Goal: Task Accomplishment & Management: Complete application form

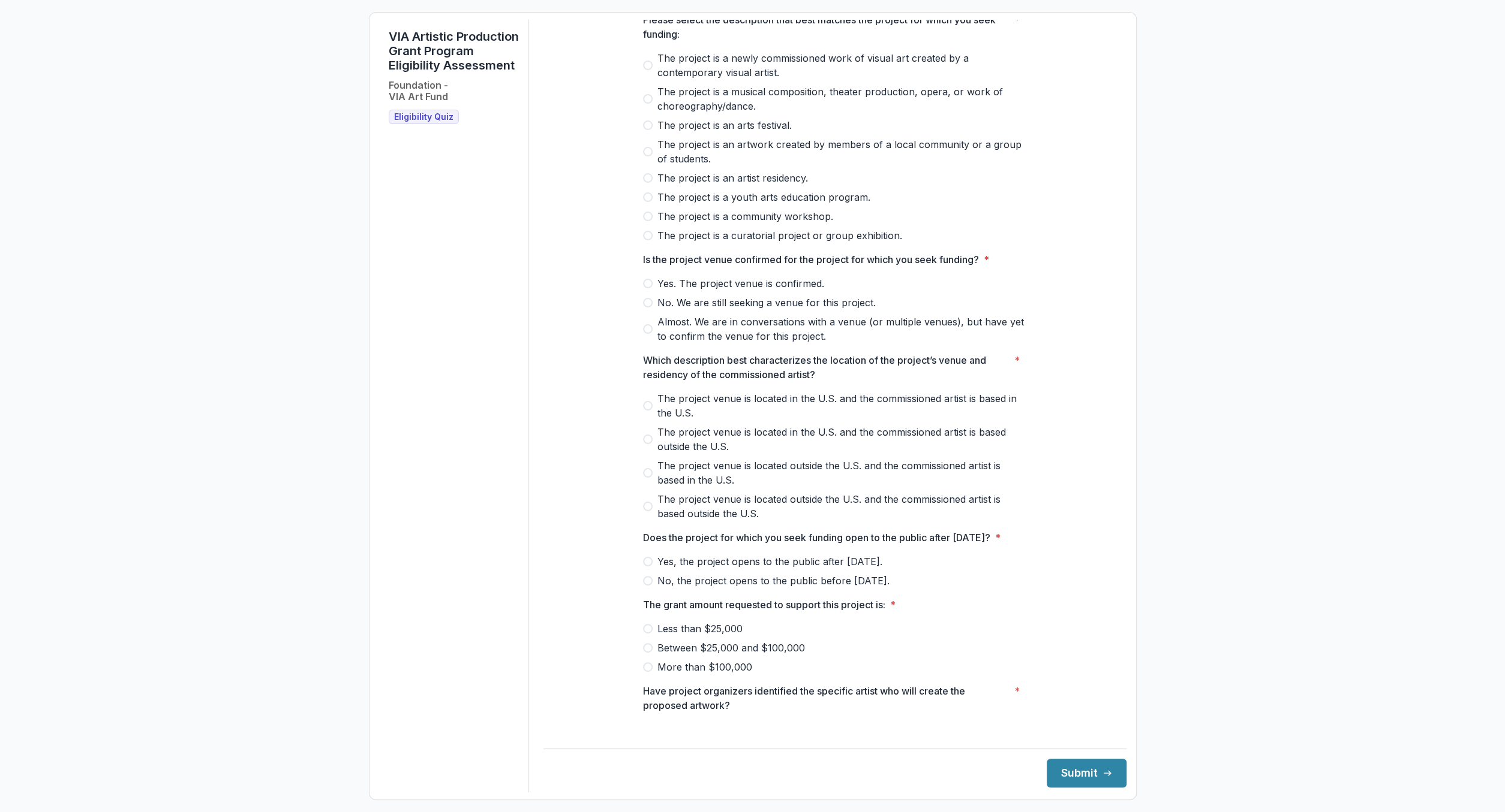
scroll to position [148, 0]
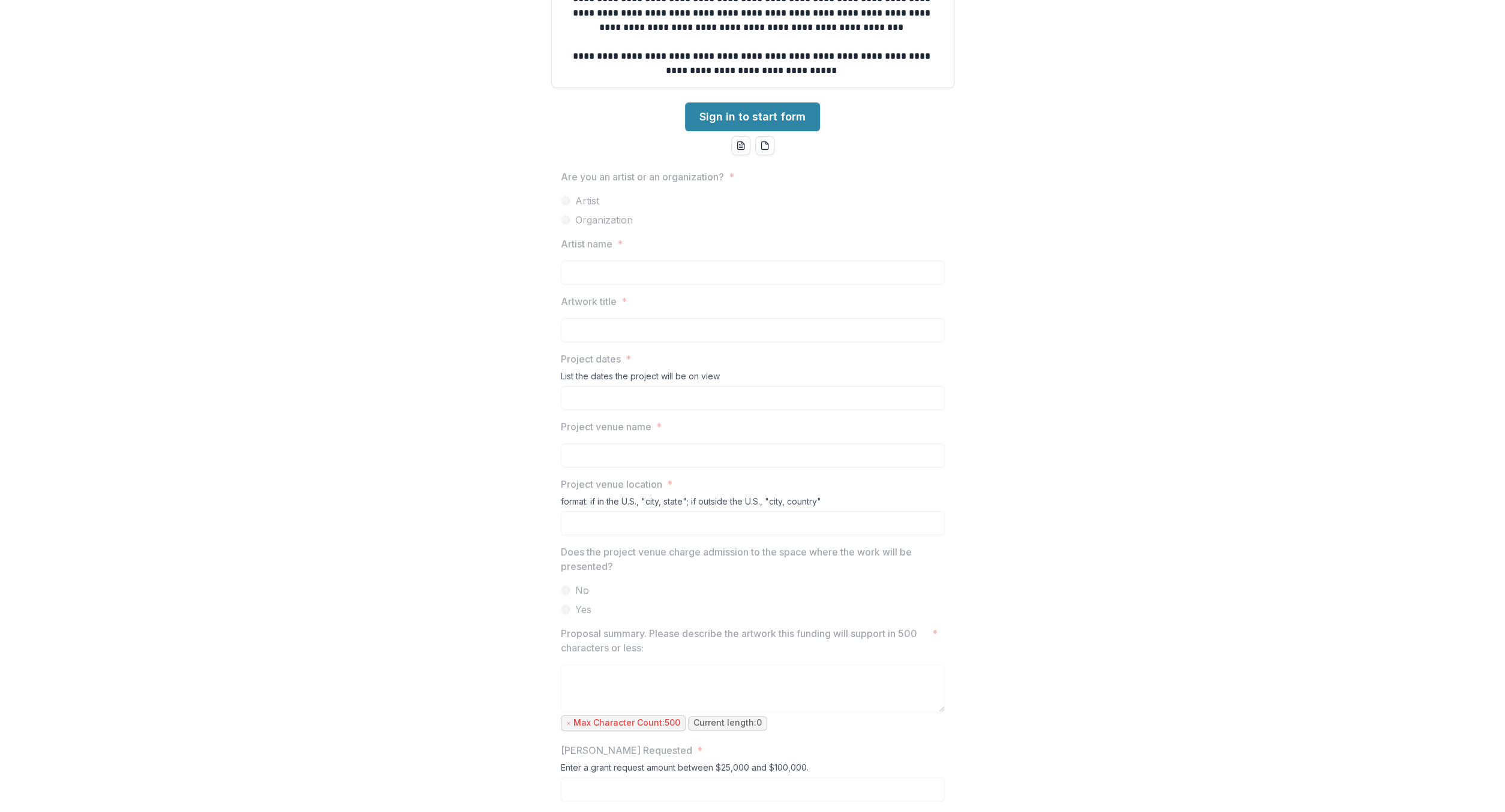
scroll to position [487, 0]
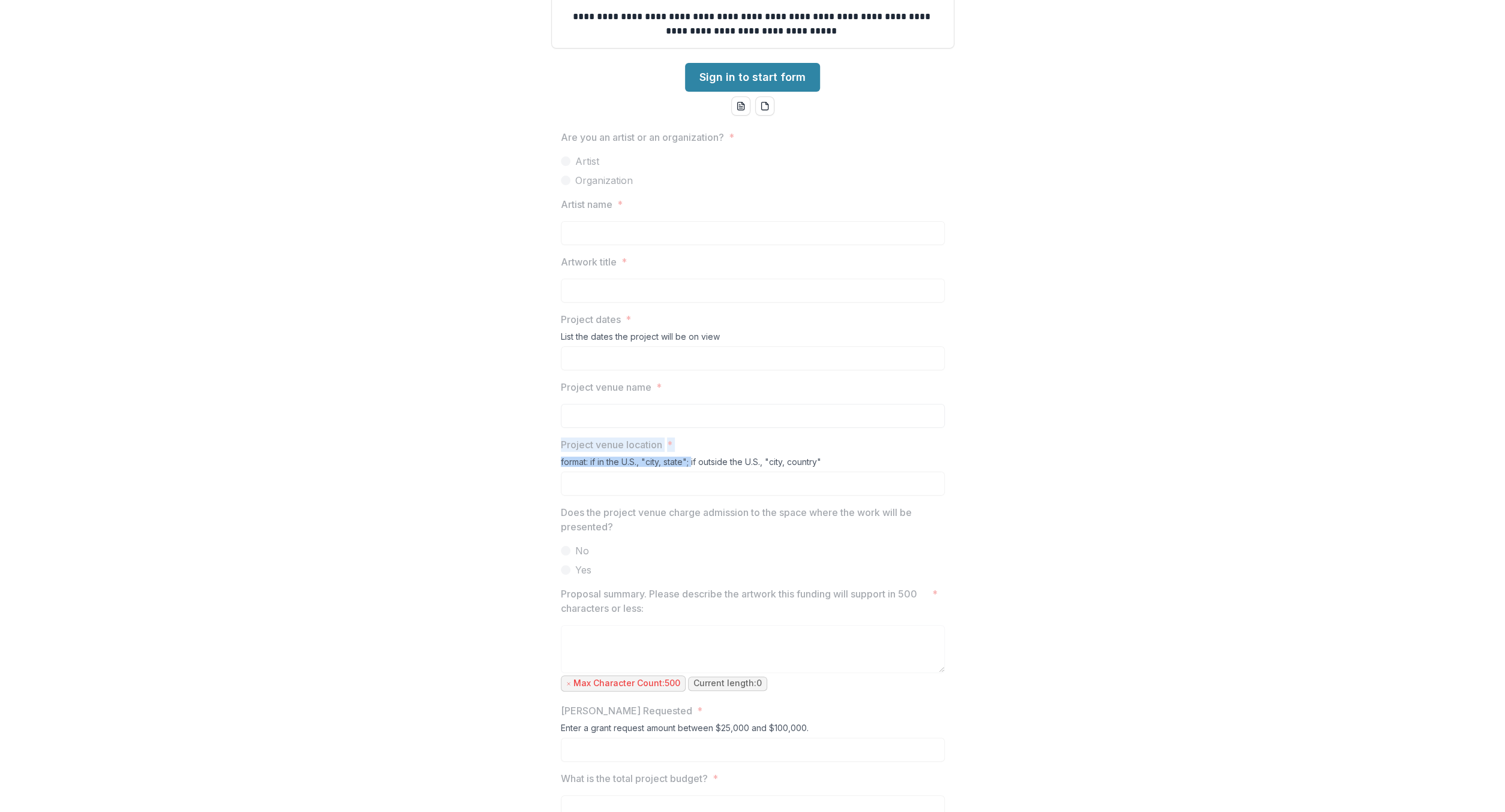
click at [611, 413] on div "Are you an artist or an organization? * Artist Organization Artist name * Artwo…" at bounding box center [752, 559] width 384 height 877
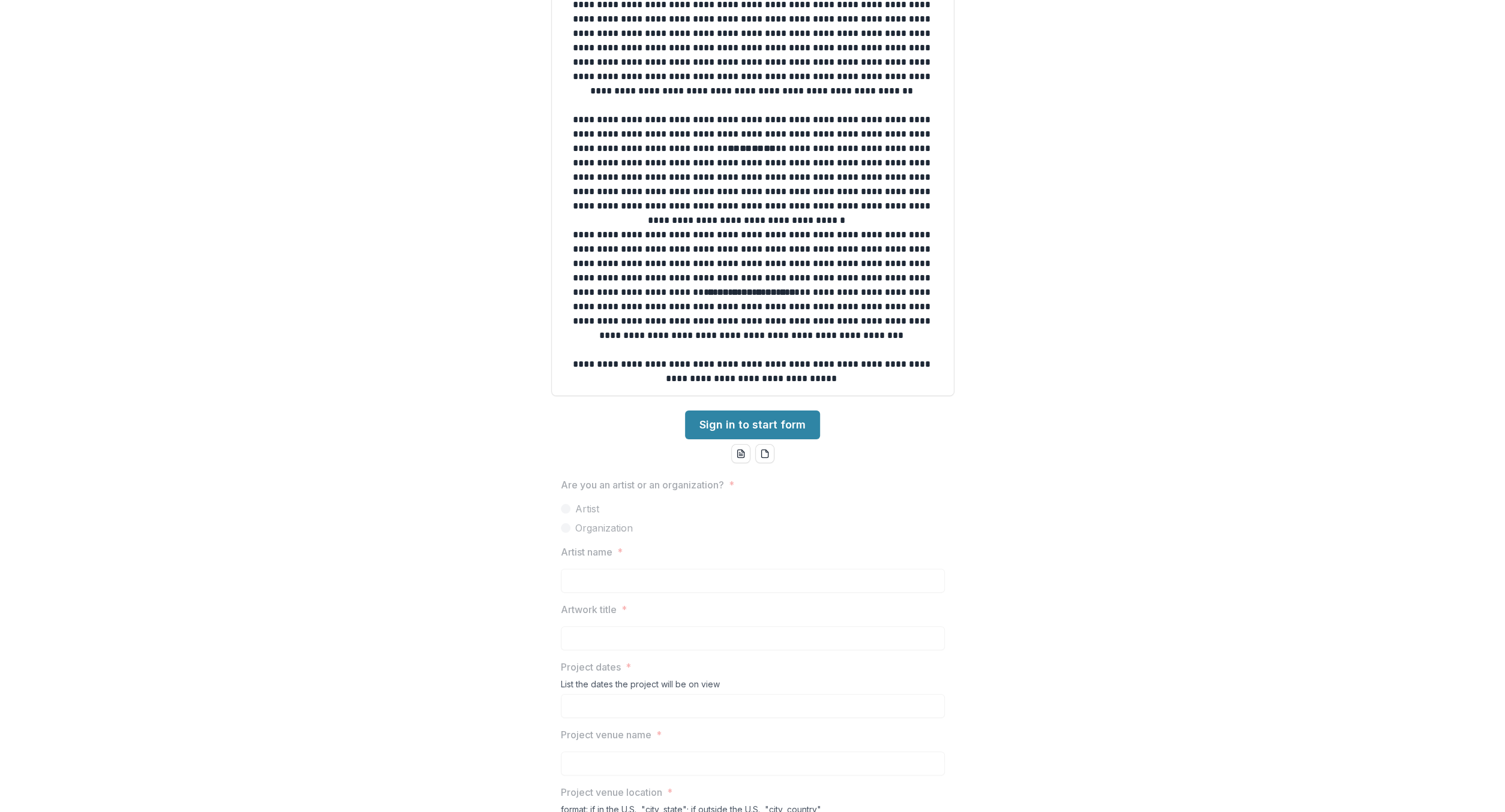
drag, startPoint x: 833, startPoint y: 422, endPoint x: 834, endPoint y: 472, distance: 50.0
click at [833, 422] on div "**********" at bounding box center [752, 406] width 1505 height 812
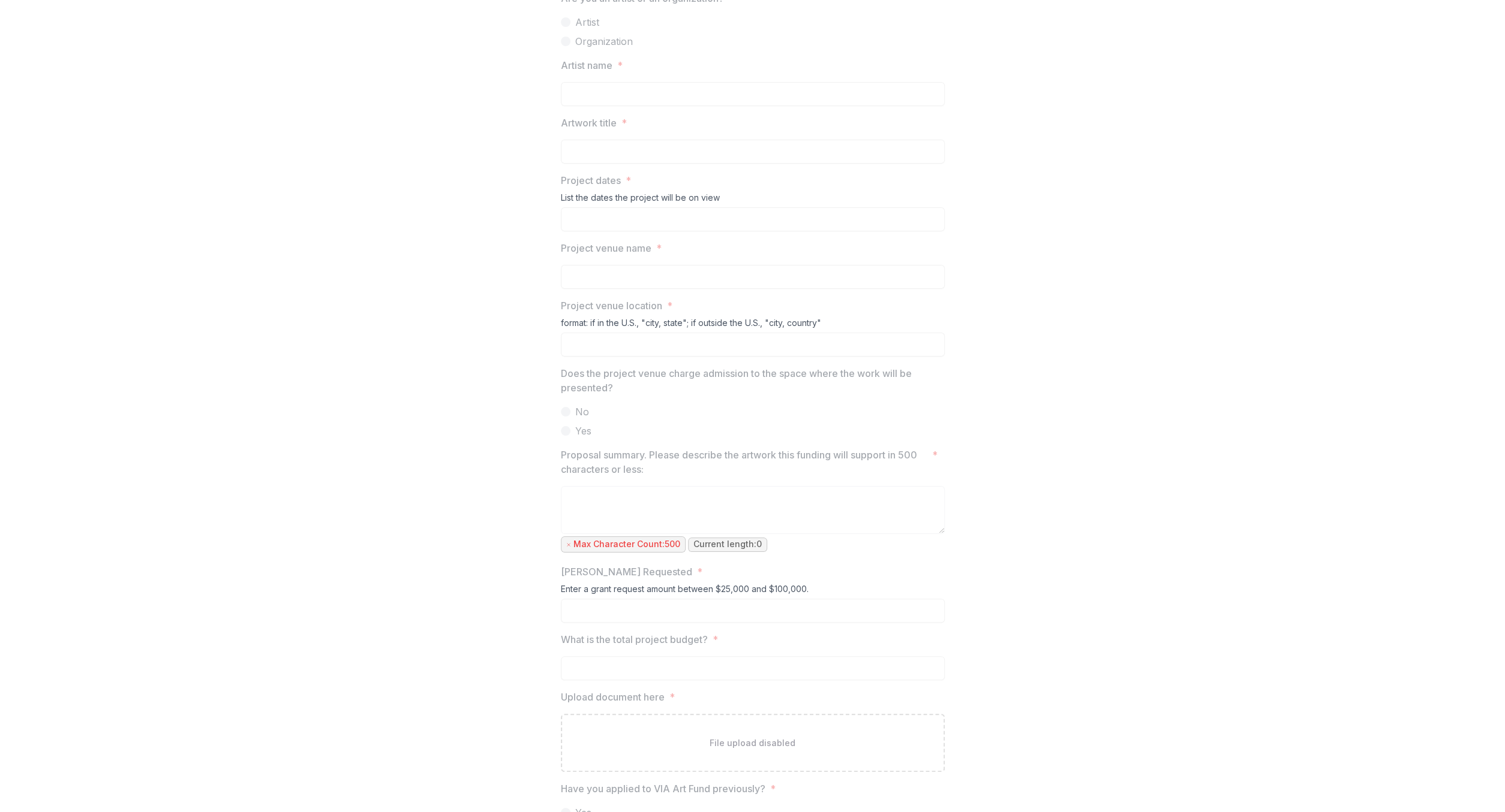
scroll to position [680, 0]
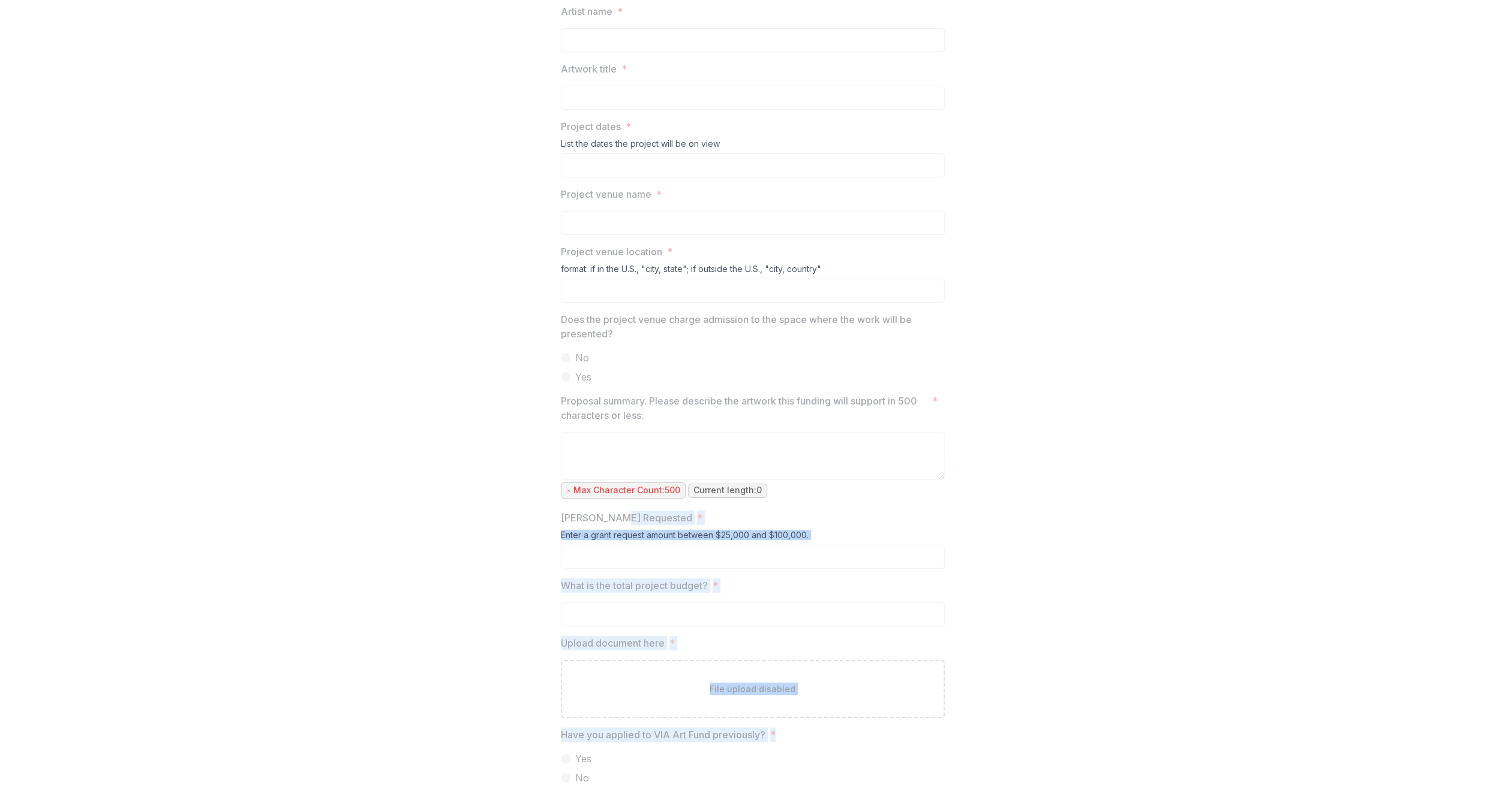
drag, startPoint x: 782, startPoint y: 735, endPoint x: 633, endPoint y: 505, distance: 274.0
click at [620, 512] on div "Are you an artist or an organization? * Artist Organization Artist name * Artwo…" at bounding box center [752, 366] width 384 height 877
click at [711, 581] on label "What is the total project budget? *" at bounding box center [749, 585] width 377 height 15
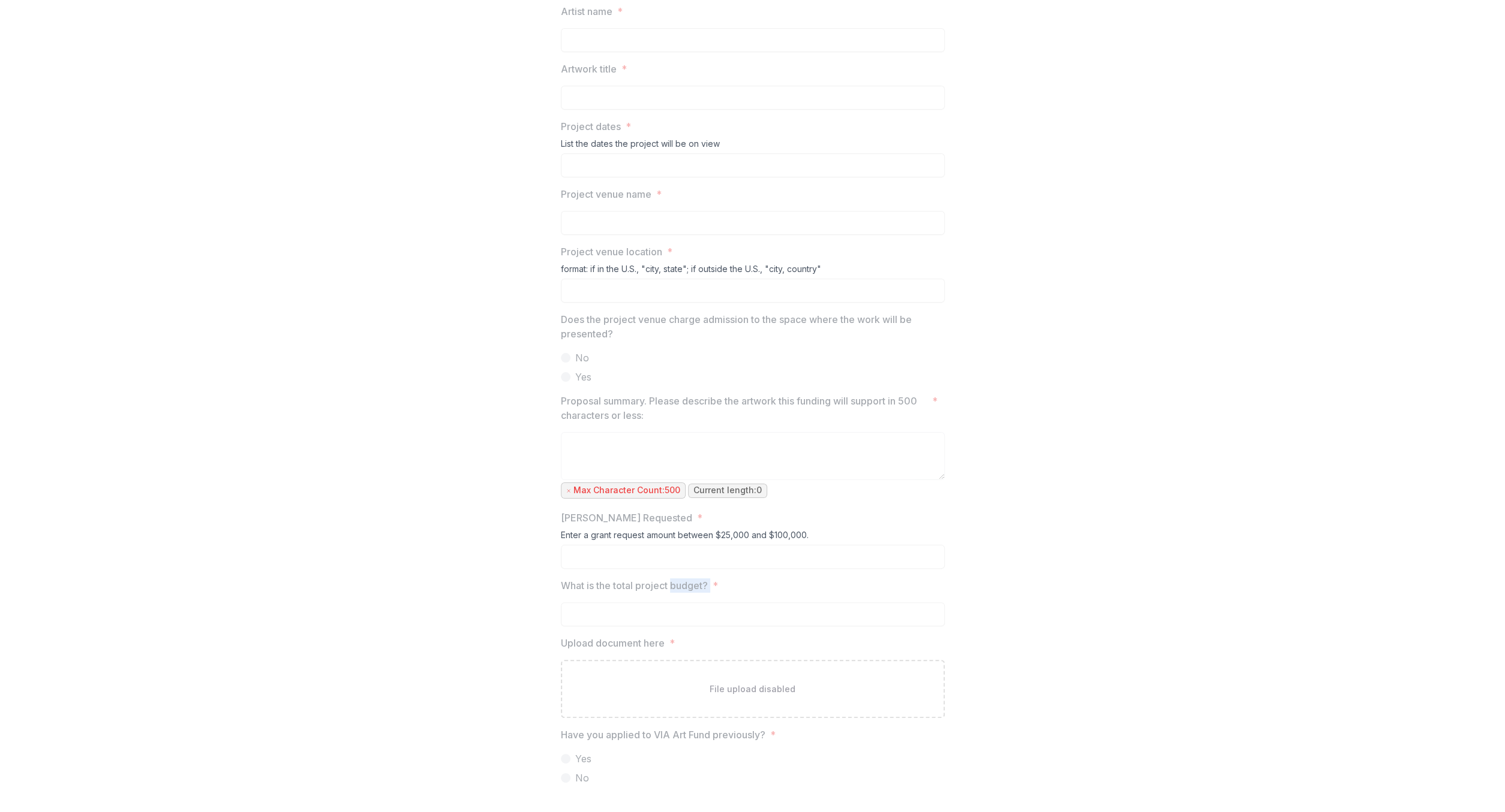
drag, startPoint x: 706, startPoint y: 583, endPoint x: 673, endPoint y: 579, distance: 33.2
click at [673, 579] on label "What is the total project budget? *" at bounding box center [749, 585] width 377 height 15
drag, startPoint x: 673, startPoint y: 577, endPoint x: 680, endPoint y: 576, distance: 7.1
click at [672, 575] on div "Are you an artist or an organization? * Artist Organization Artist name * Artwo…" at bounding box center [752, 366] width 384 height 877
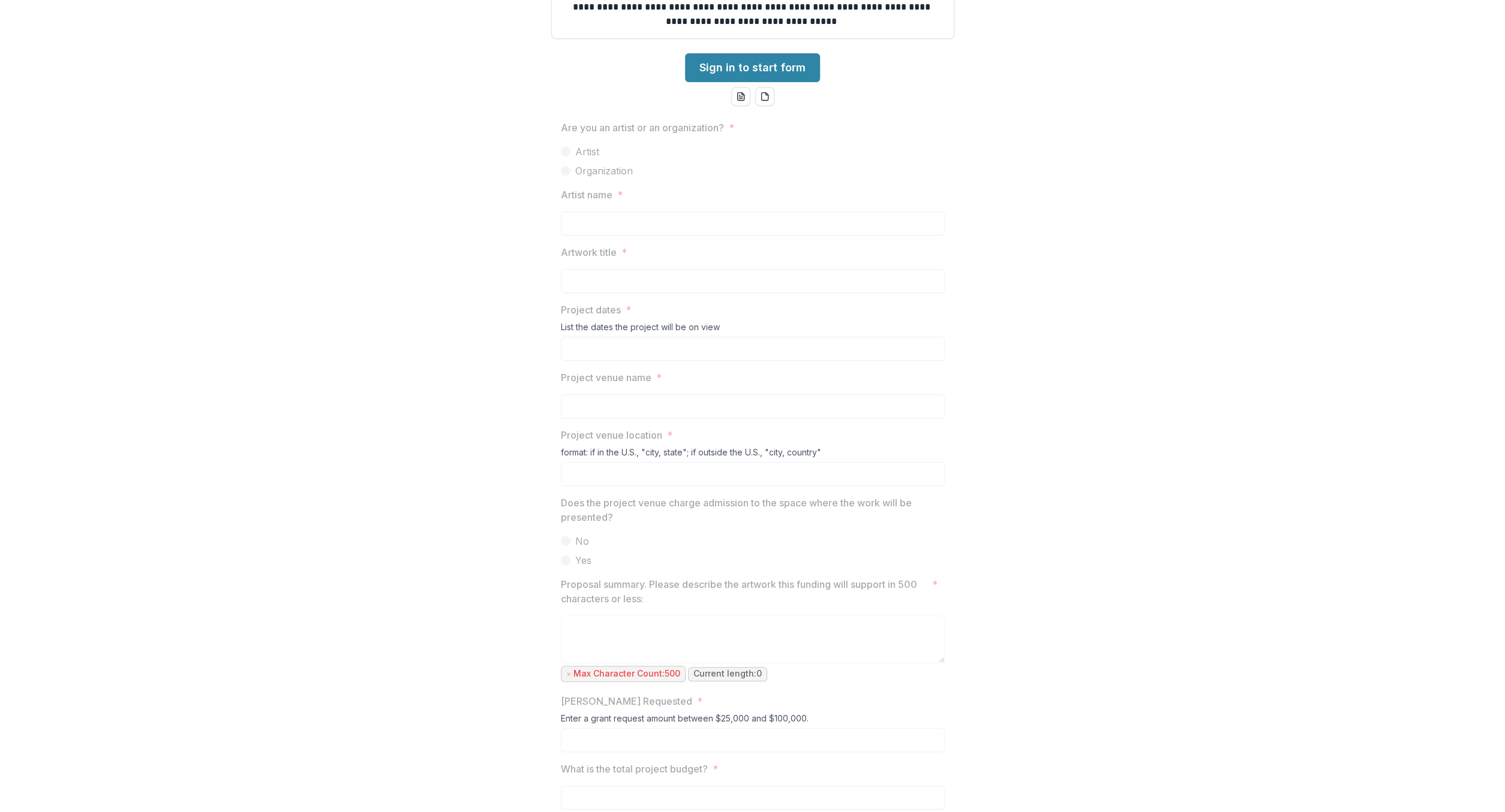
scroll to position [481, 0]
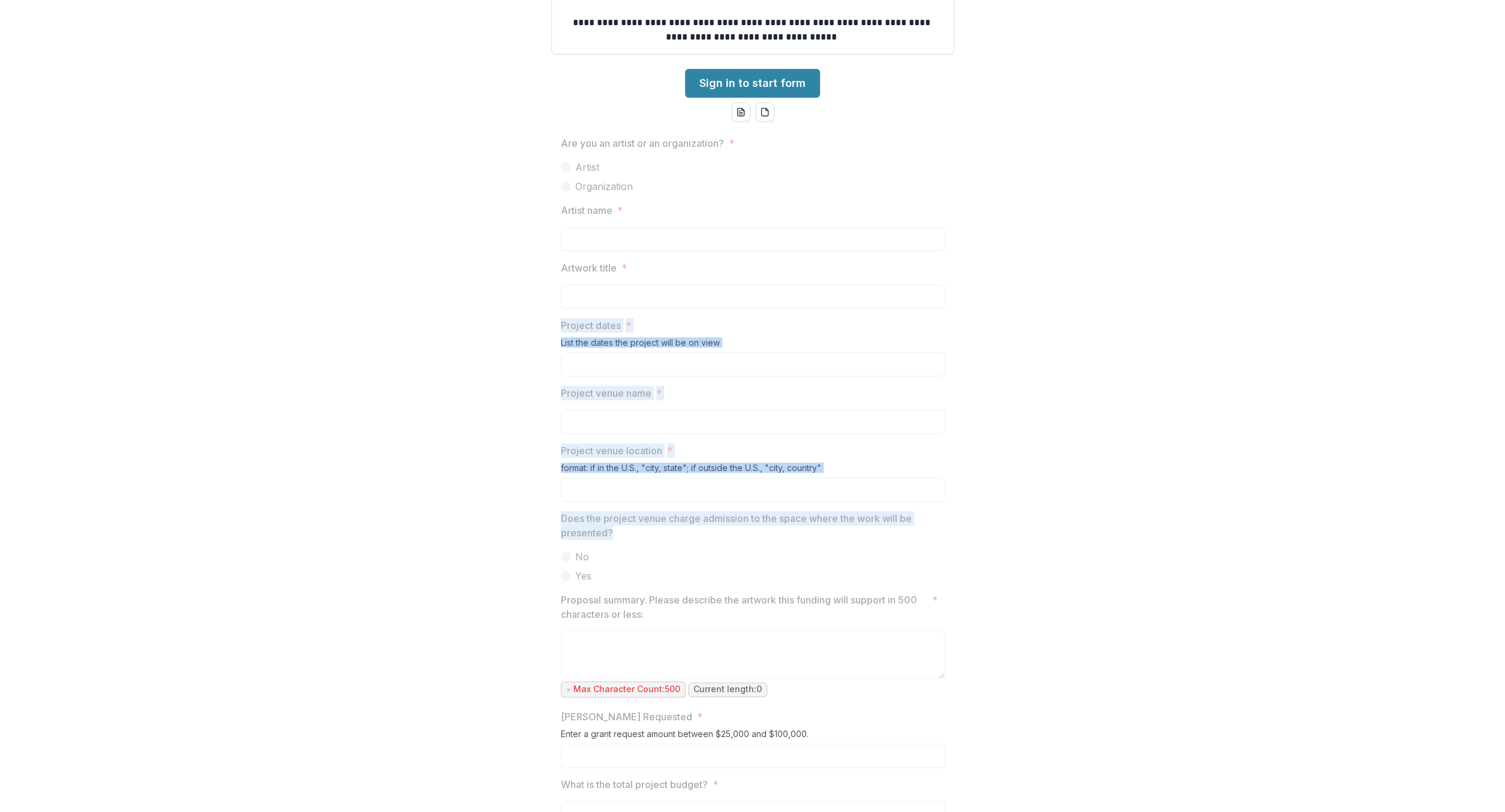
drag, startPoint x: 709, startPoint y: 581, endPoint x: 561, endPoint y: 323, distance: 297.4
click at [561, 323] on div "Are you an artist or an organization? * Artist Organization Artist name * Artwo…" at bounding box center [752, 565] width 384 height 877
copy div "Project dates * List the dates the project will be on view Project venue name *…"
drag, startPoint x: 790, startPoint y: 346, endPoint x: 794, endPoint y: 335, distance: 11.7
click at [790, 346] on div "List the dates the project will be on view" at bounding box center [752, 345] width 384 height 15
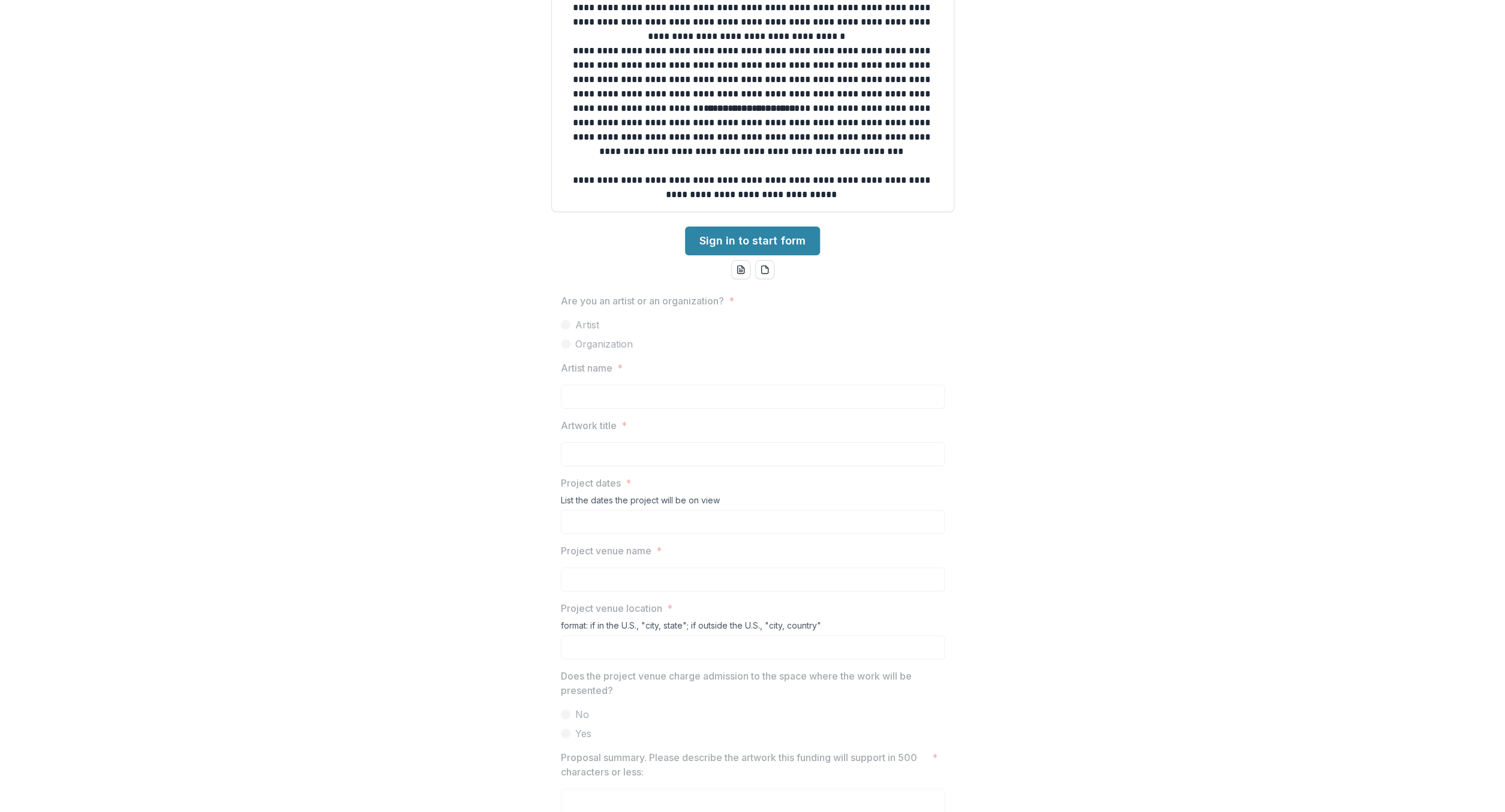
scroll to position [203, 0]
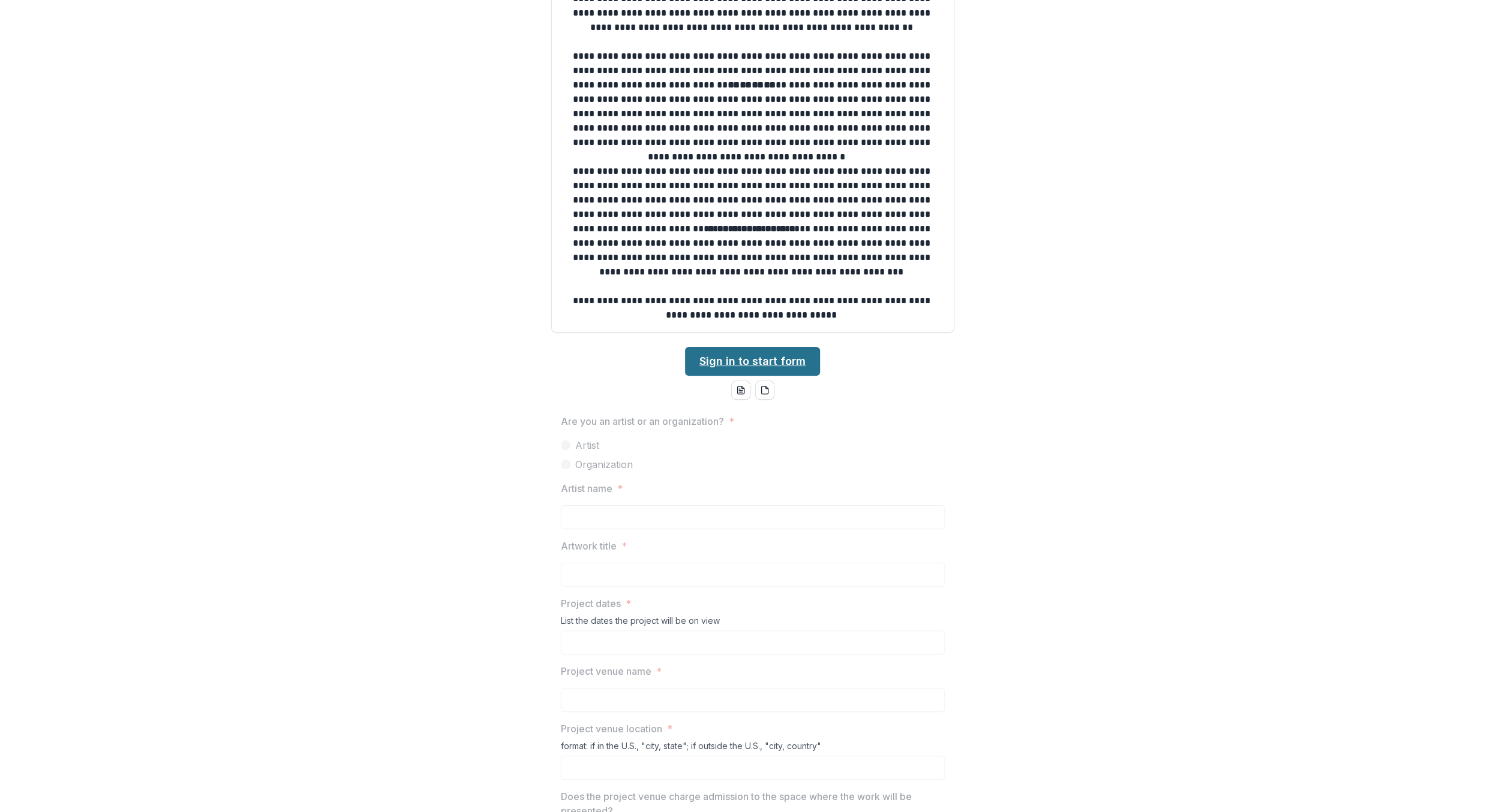
click at [722, 353] on link "Sign in to start form" at bounding box center [752, 361] width 135 height 29
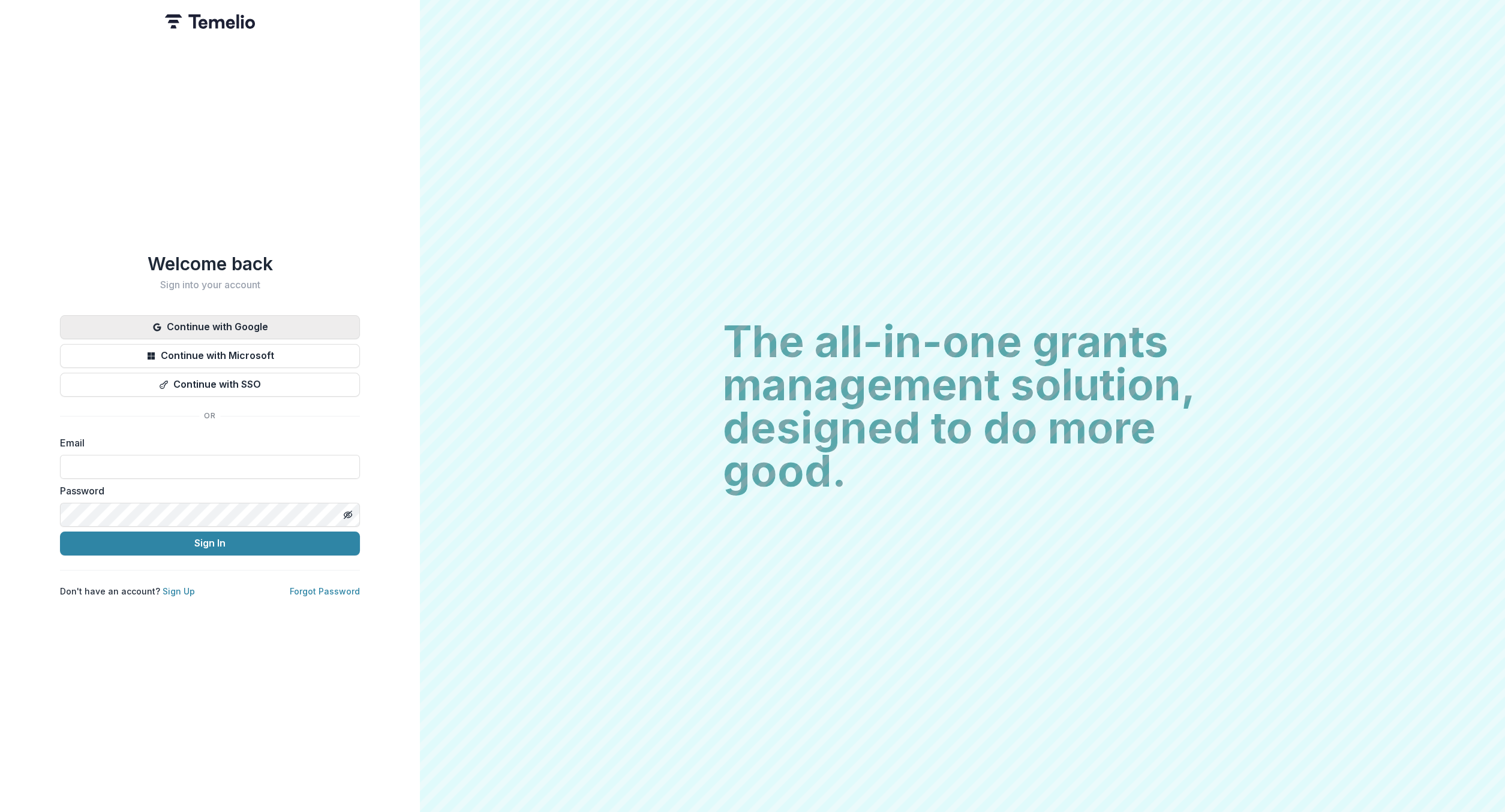
click at [311, 318] on button "Continue with Google" at bounding box center [210, 327] width 300 height 24
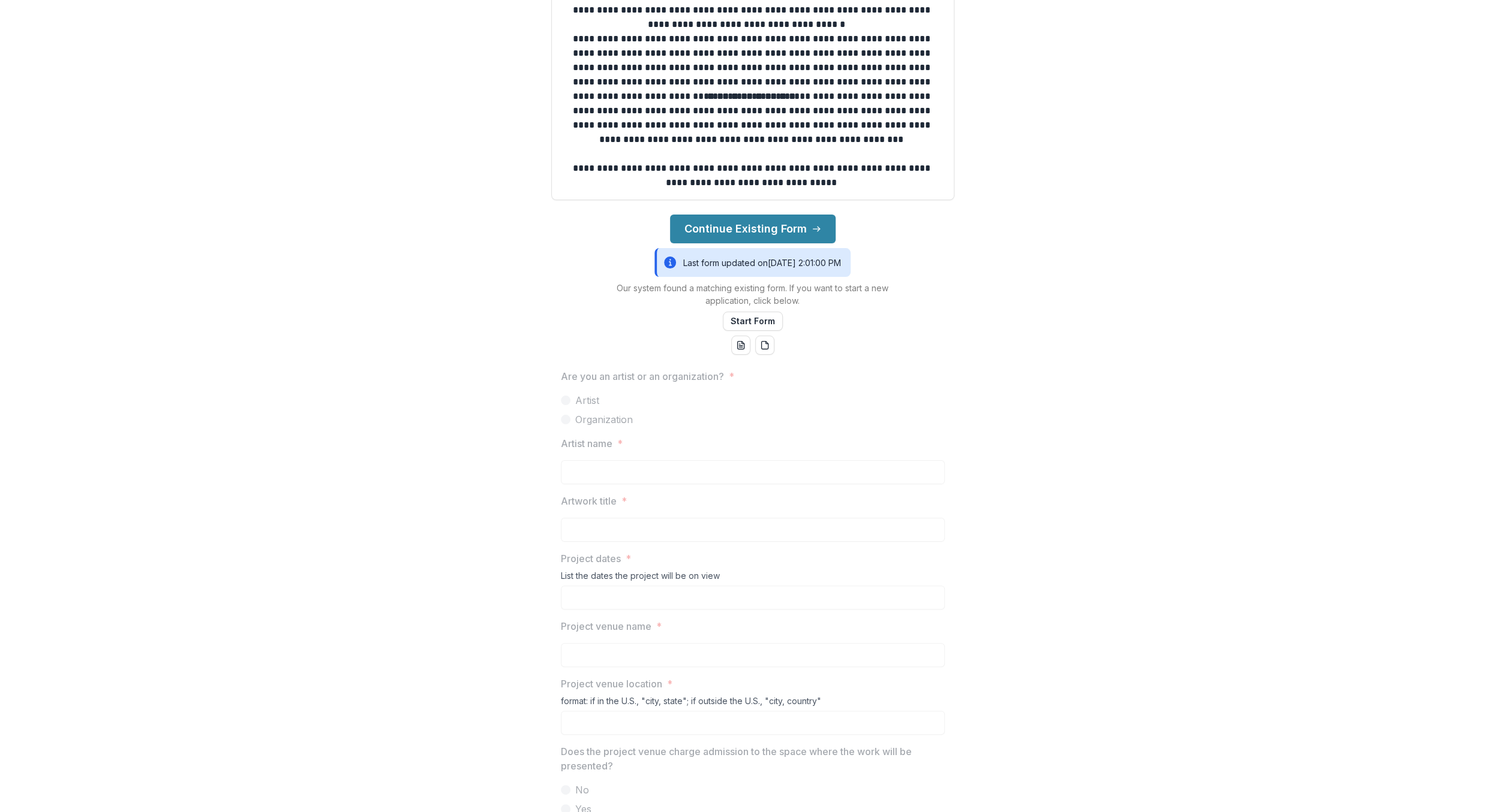
scroll to position [418, 0]
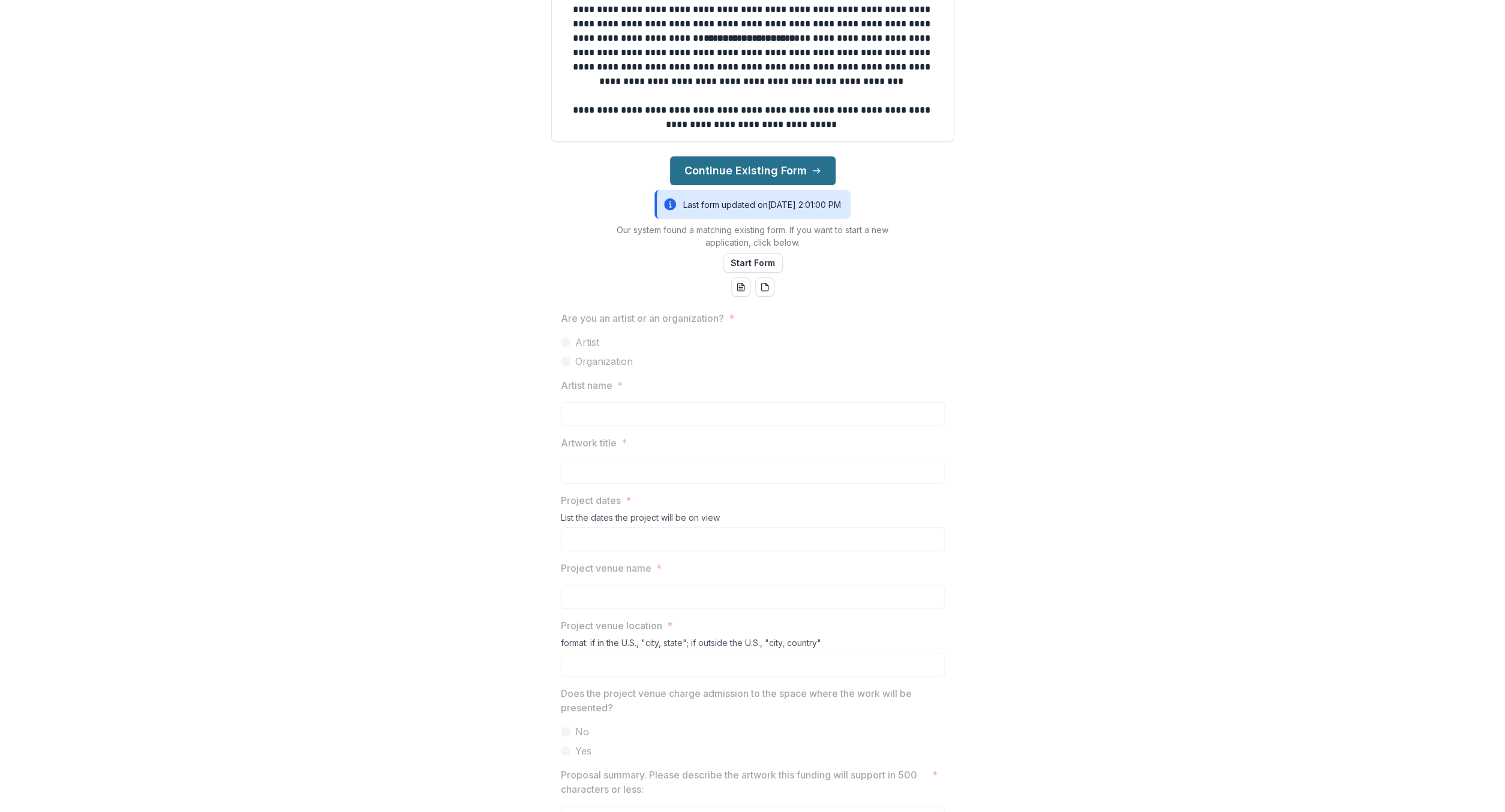
click at [785, 166] on button "Continue Existing Form" at bounding box center [752, 170] width 165 height 29
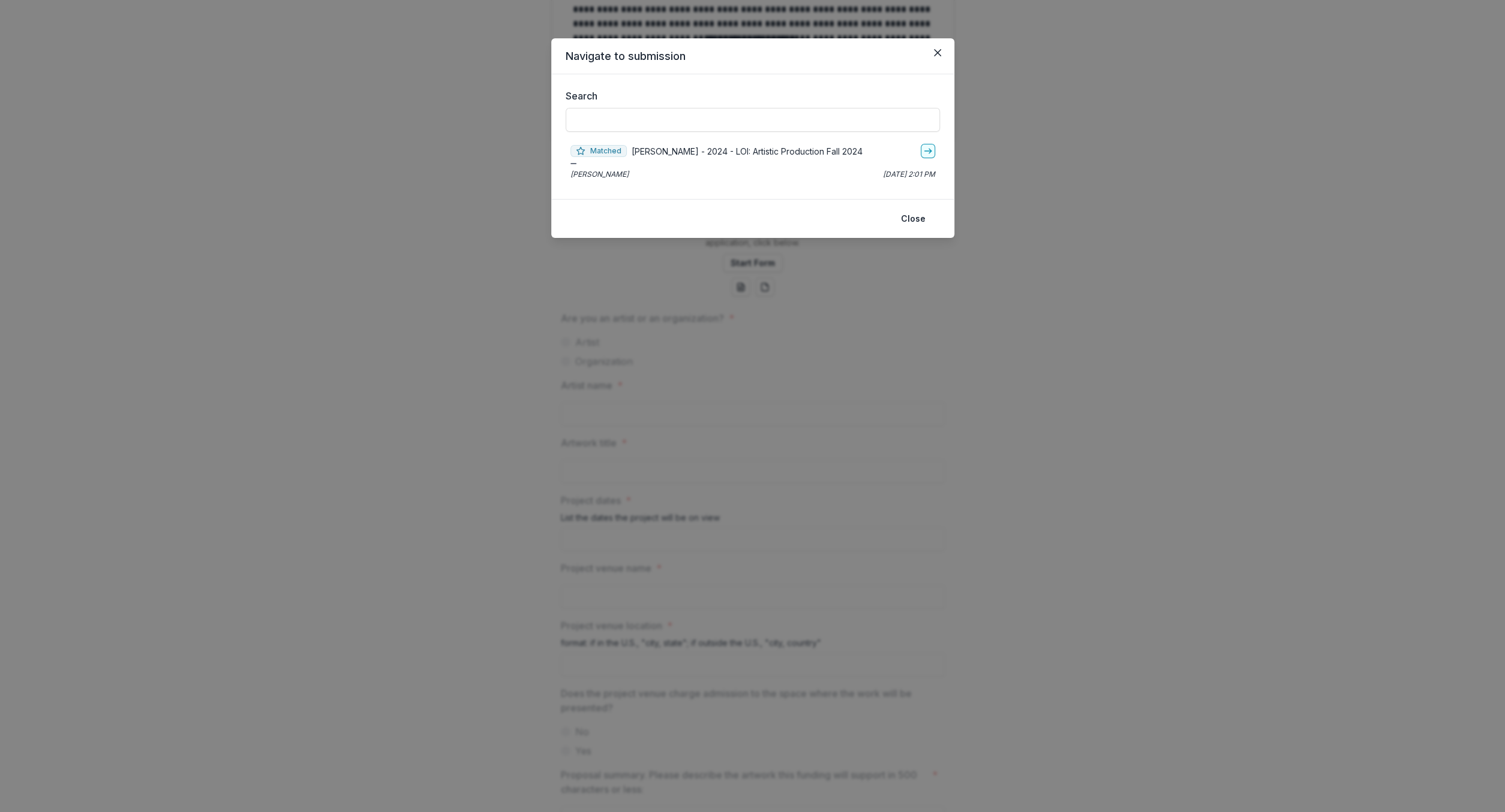
click at [863, 155] on p "[PERSON_NAME] - 2024 - LOI: Artistic Production Fall 2024" at bounding box center [747, 151] width 231 height 13
click at [928, 148] on icon "go-to" at bounding box center [928, 151] width 10 height 10
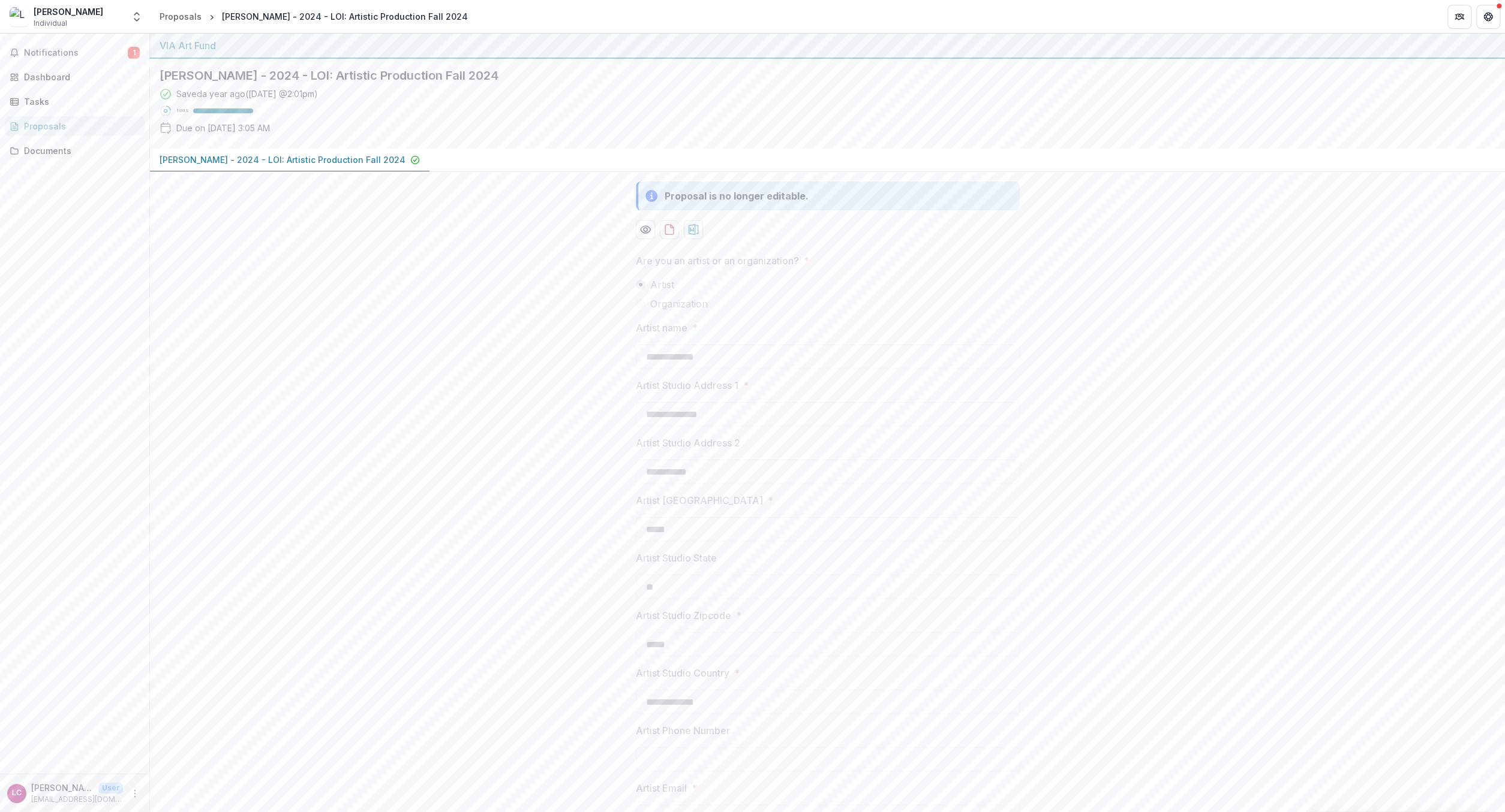
type input "*******"
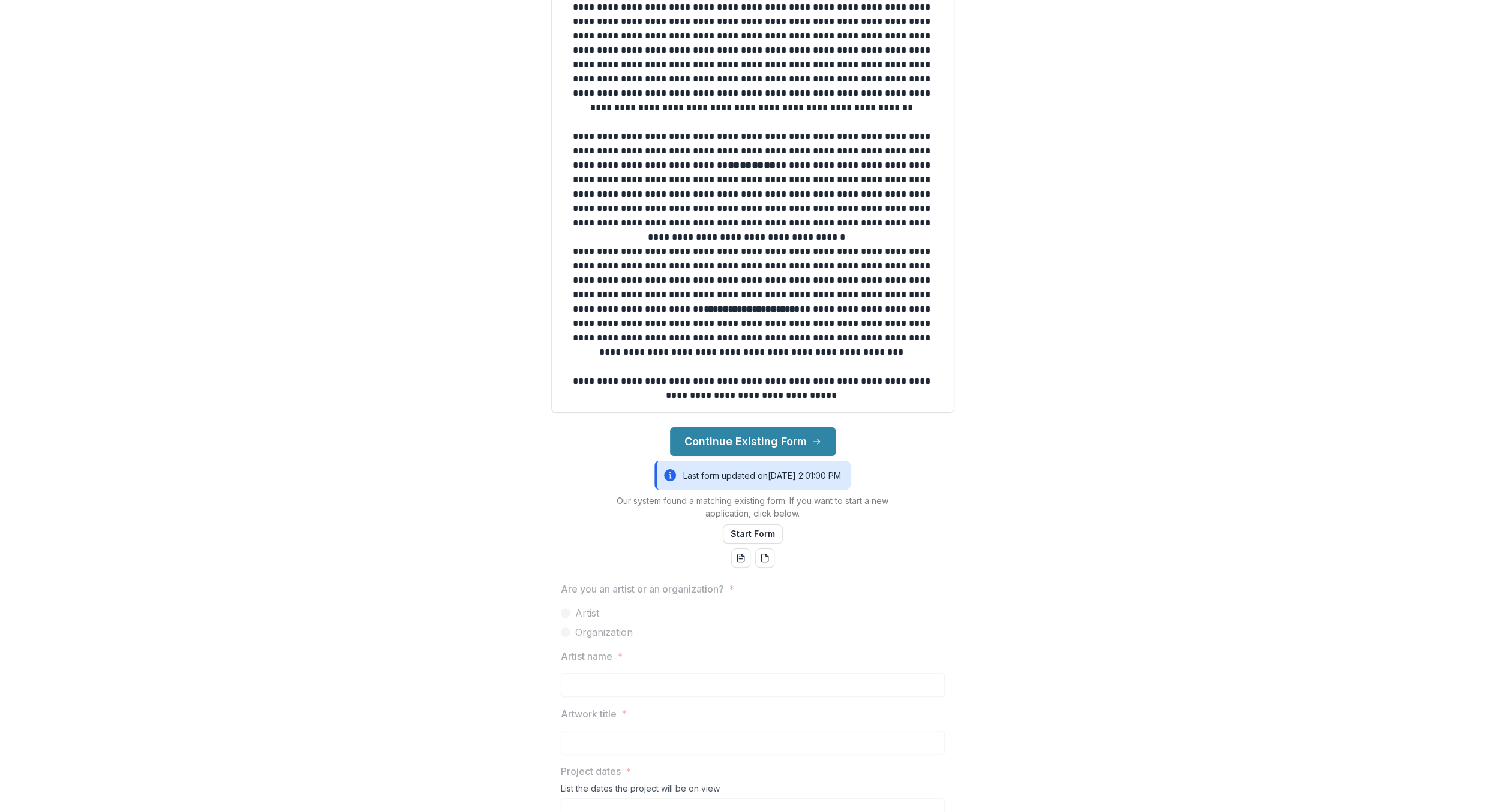
scroll to position [278, 0]
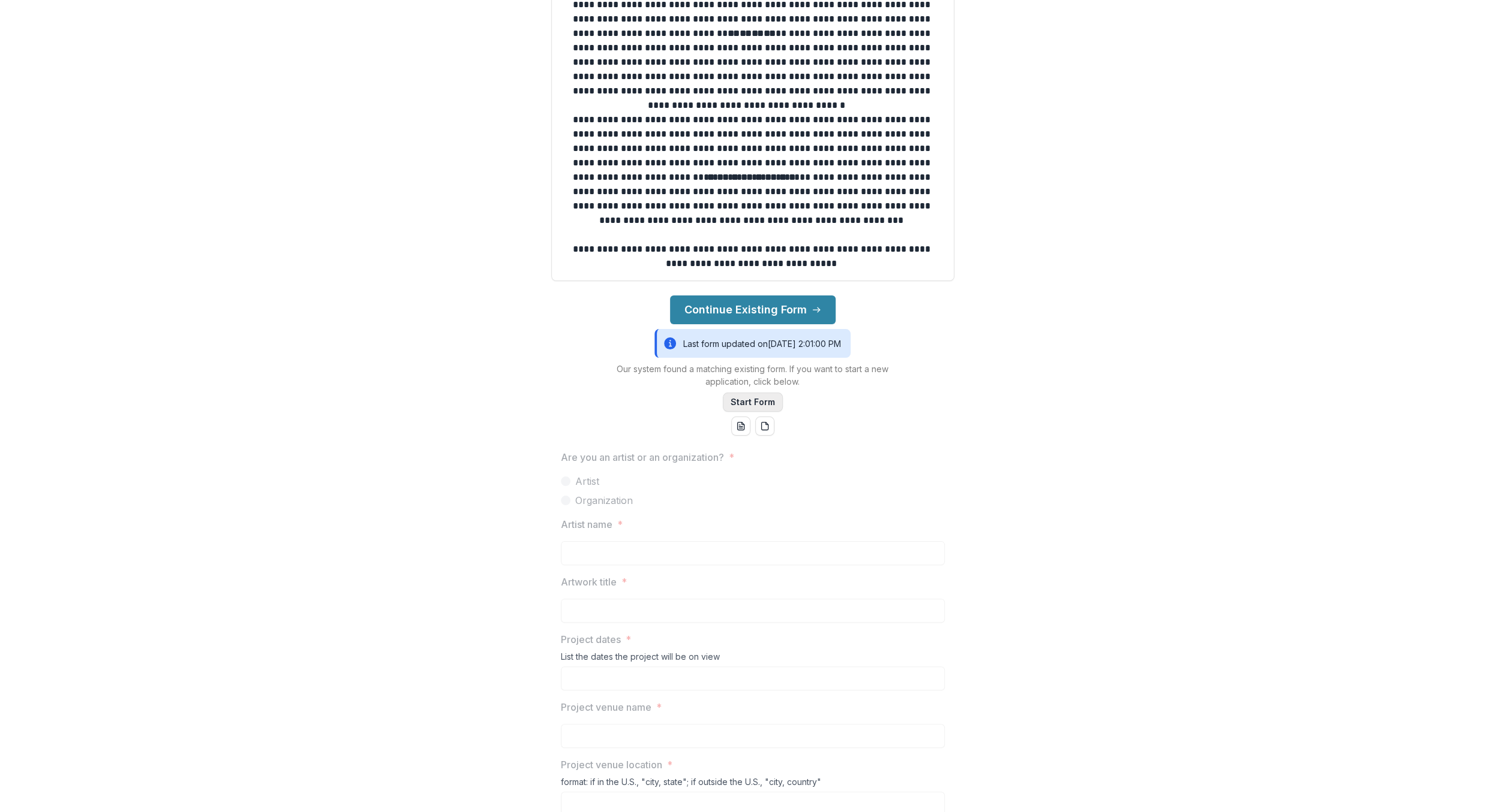
click at [768, 397] on button "Start Form" at bounding box center [752, 402] width 60 height 20
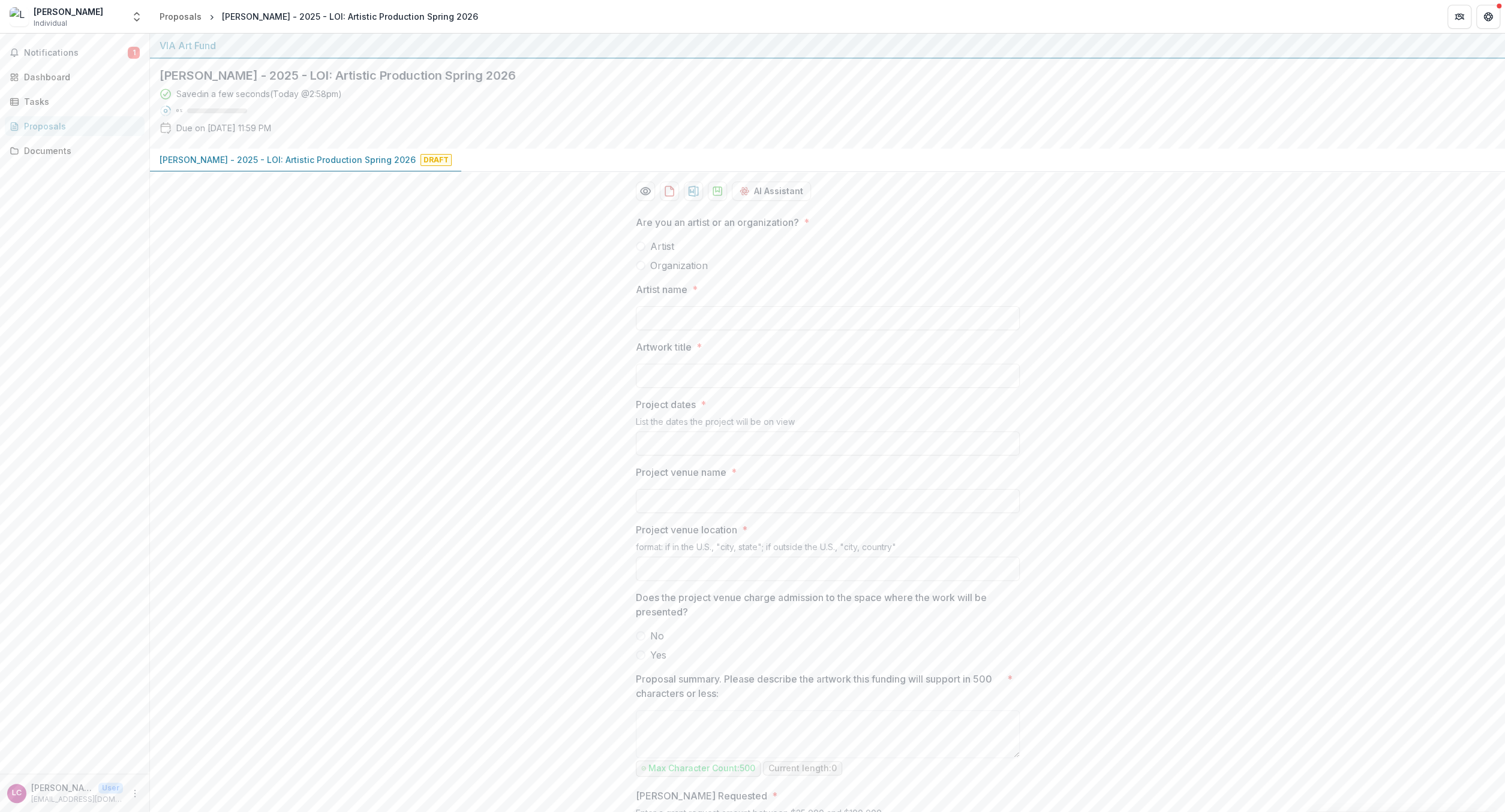
click at [640, 244] on span at bounding box center [641, 247] width 10 height 10
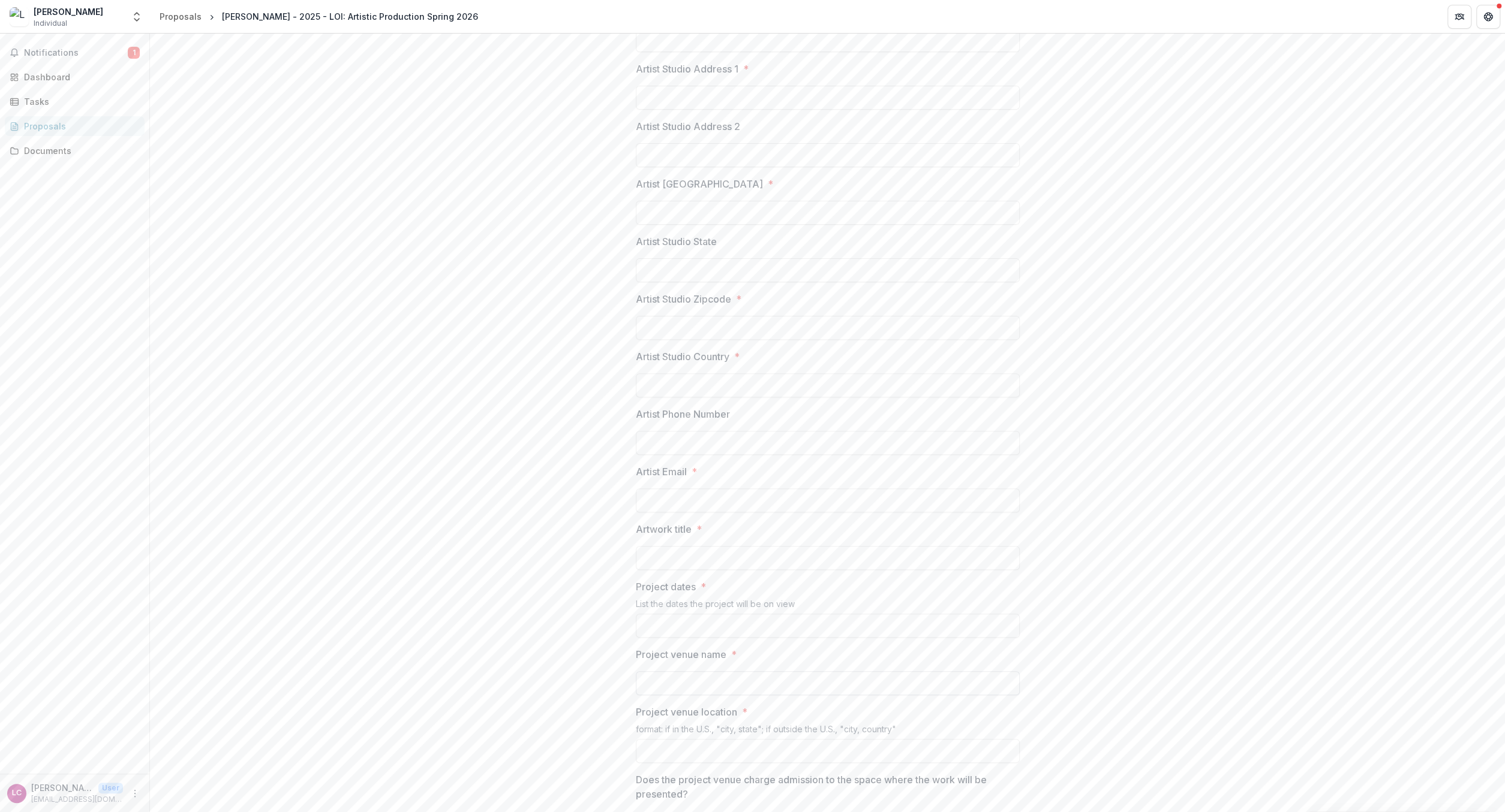
scroll to position [626, 0]
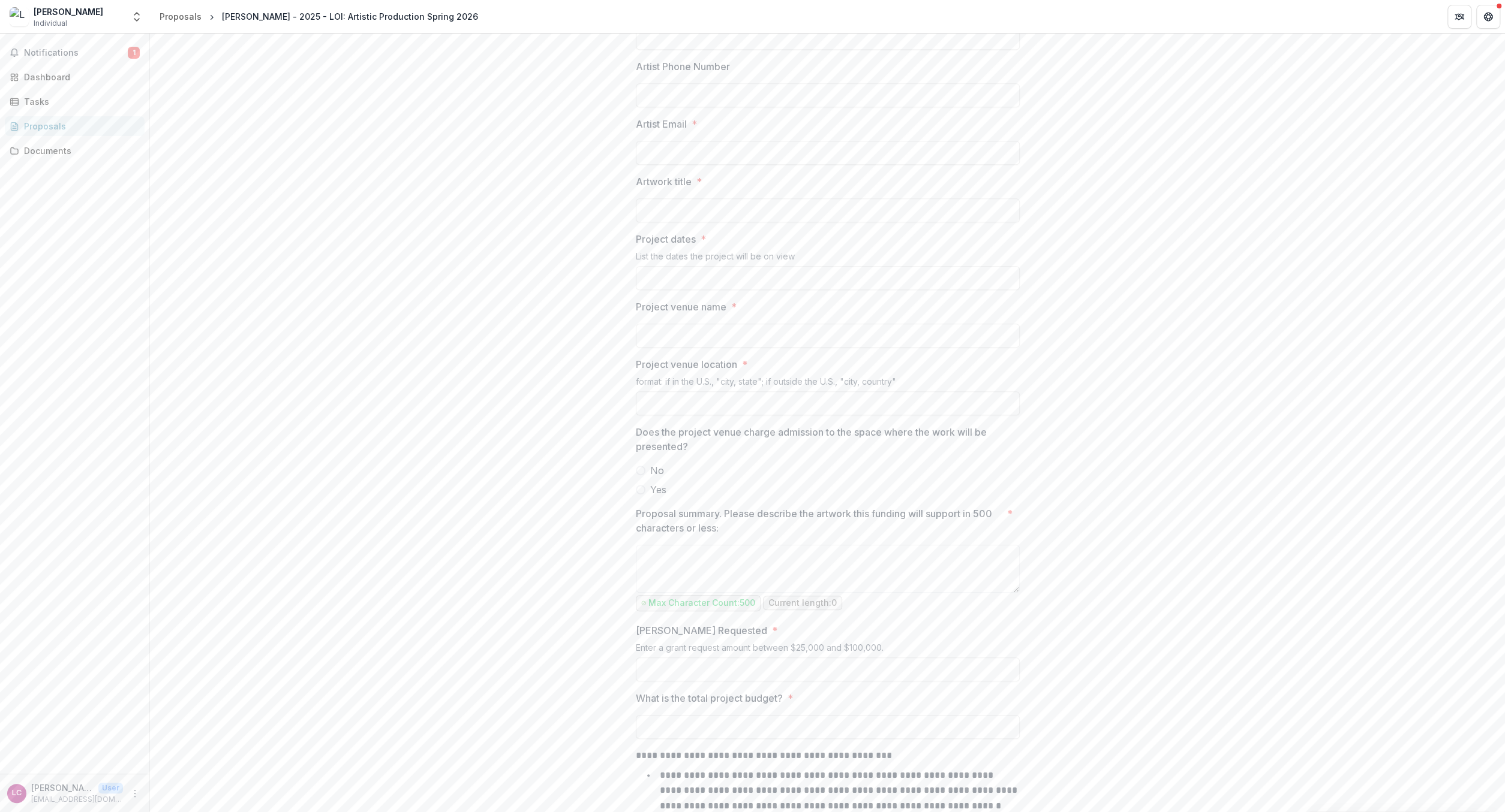
click at [641, 474] on span at bounding box center [641, 470] width 10 height 10
click at [632, 497] on div "**********" at bounding box center [828, 309] width 403 height 1458
click at [642, 491] on span at bounding box center [641, 490] width 10 height 10
click at [642, 489] on span at bounding box center [641, 490] width 10 height 10
click at [640, 488] on span at bounding box center [641, 490] width 10 height 10
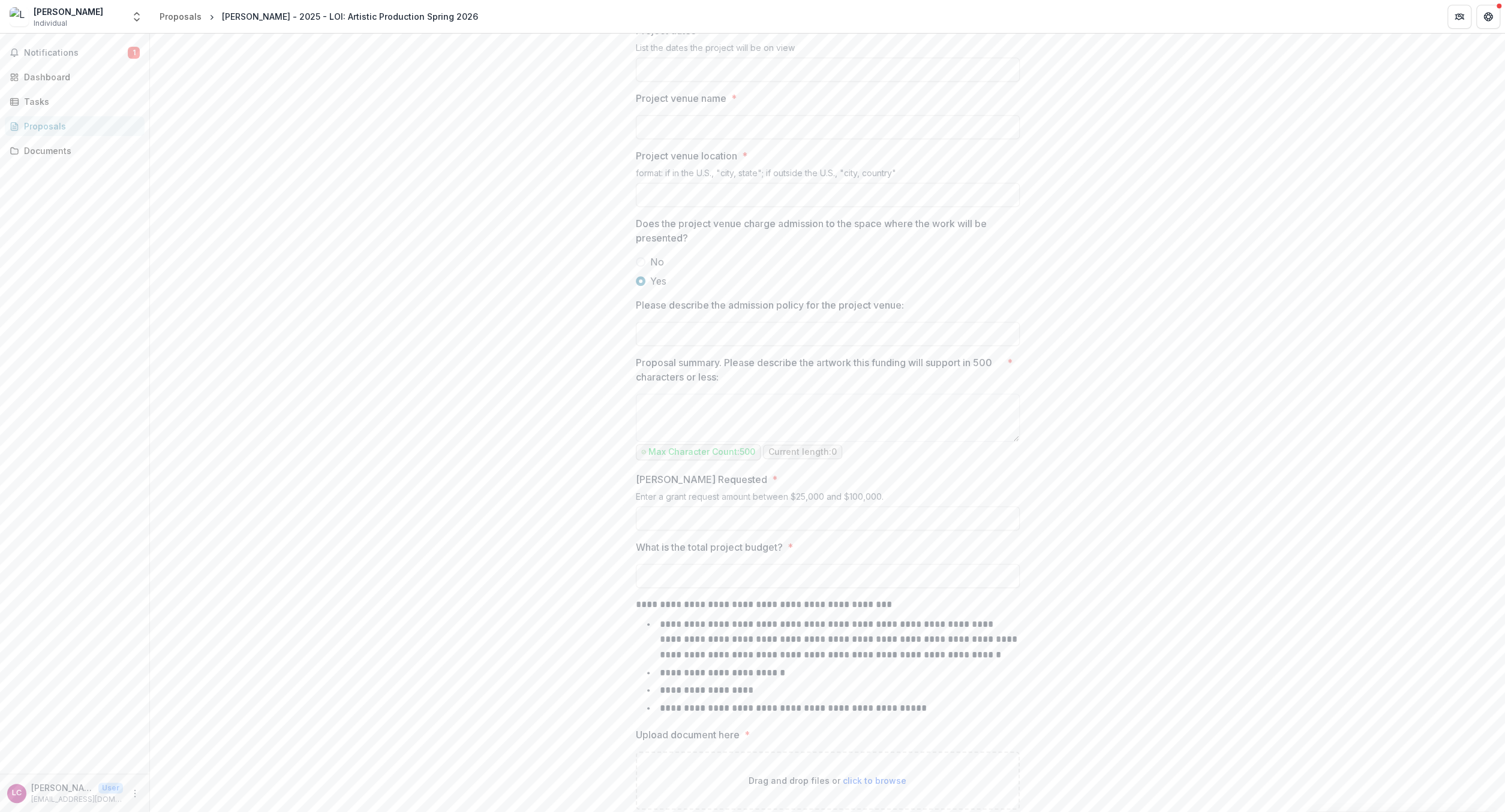
scroll to position [952, 0]
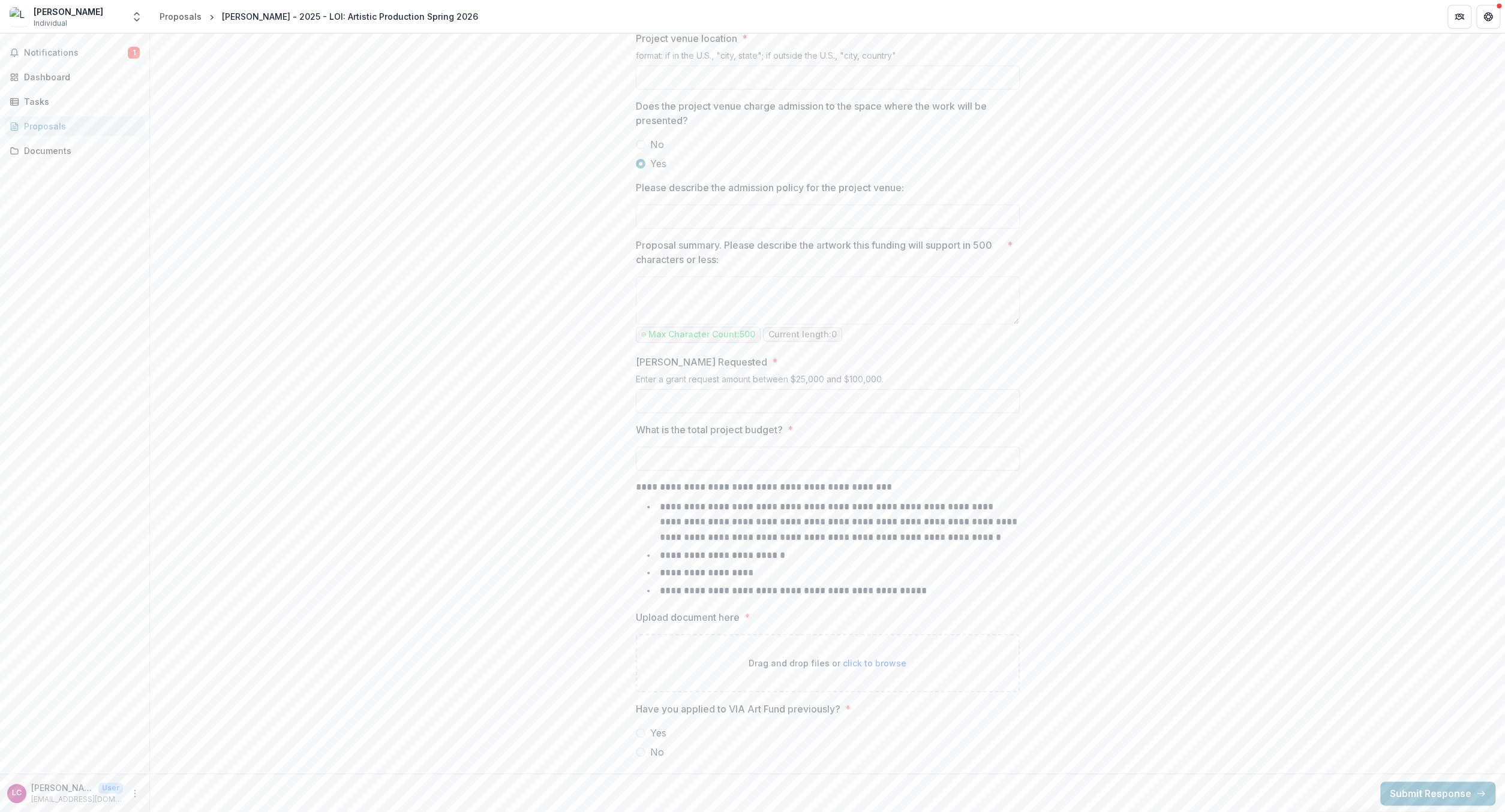
click at [639, 732] on span at bounding box center [641, 733] width 10 height 10
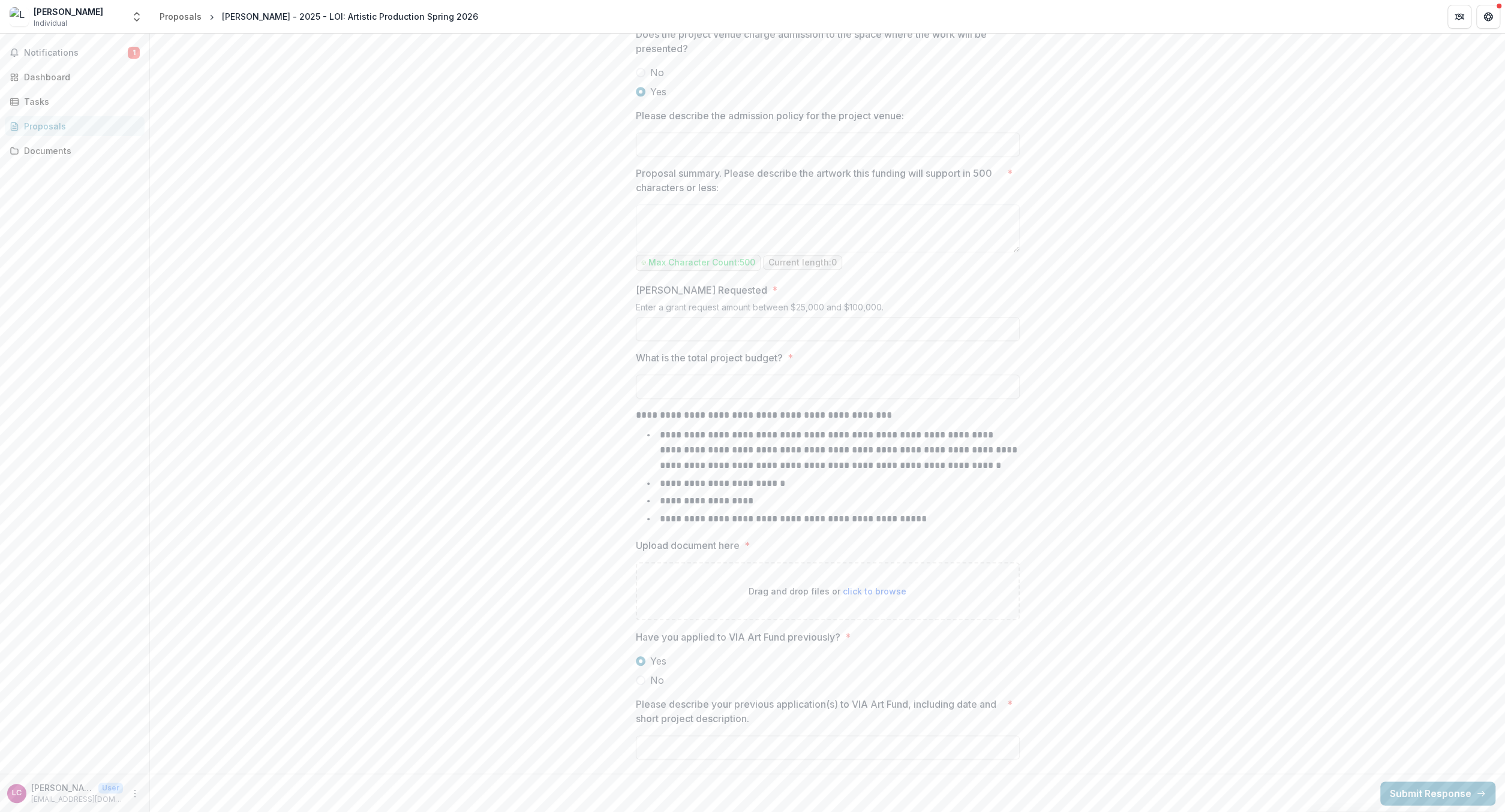
scroll to position [746, 0]
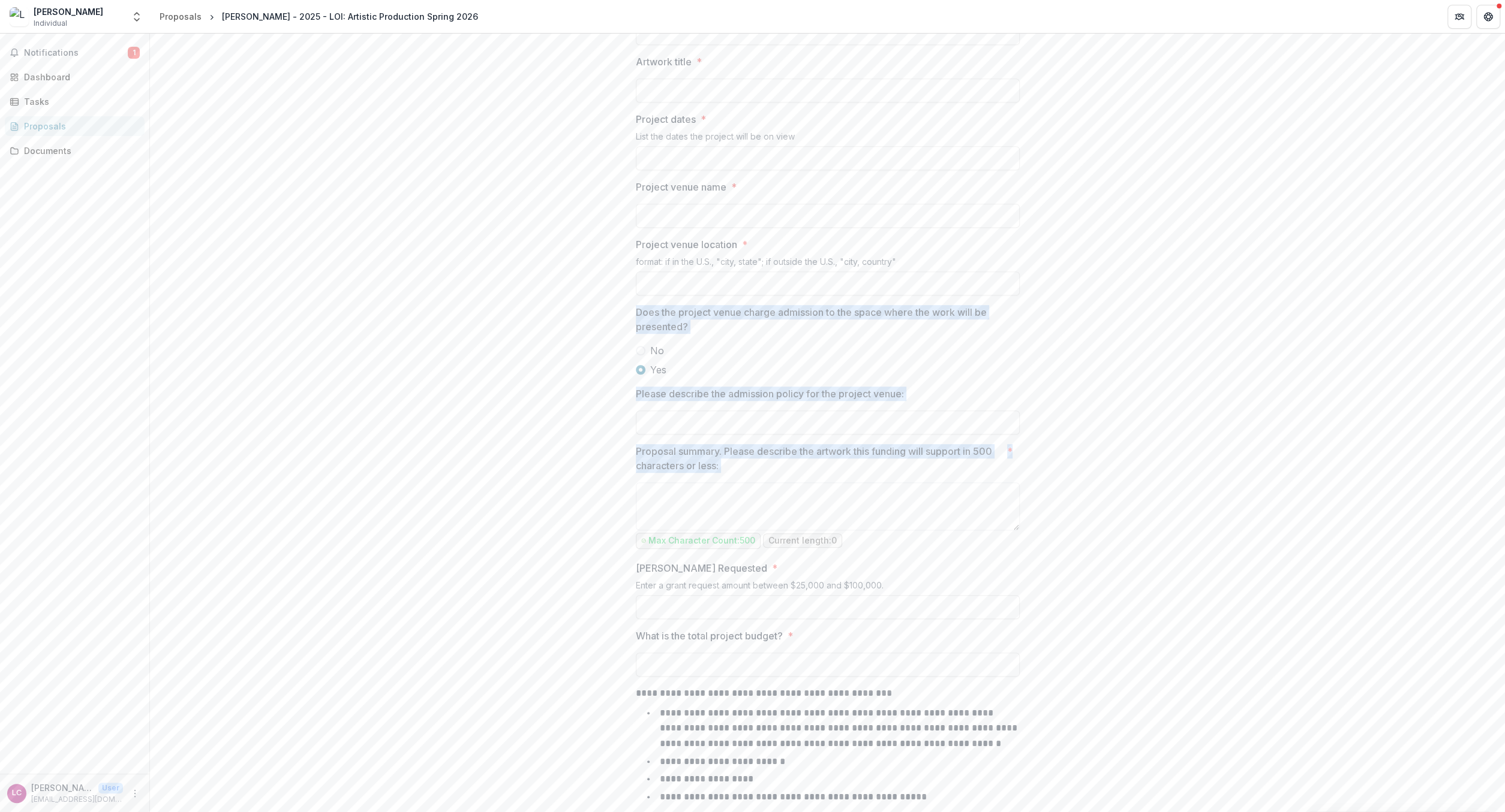
drag, startPoint x: 1014, startPoint y: 449, endPoint x: 605, endPoint y: 370, distance: 416.6
click at [605, 370] on div "**********" at bounding box center [827, 254] width 1355 height 1588
copy div "Does the project venue charge admission to the space where the work will be pre…"
